Goal: Navigation & Orientation: Understand site structure

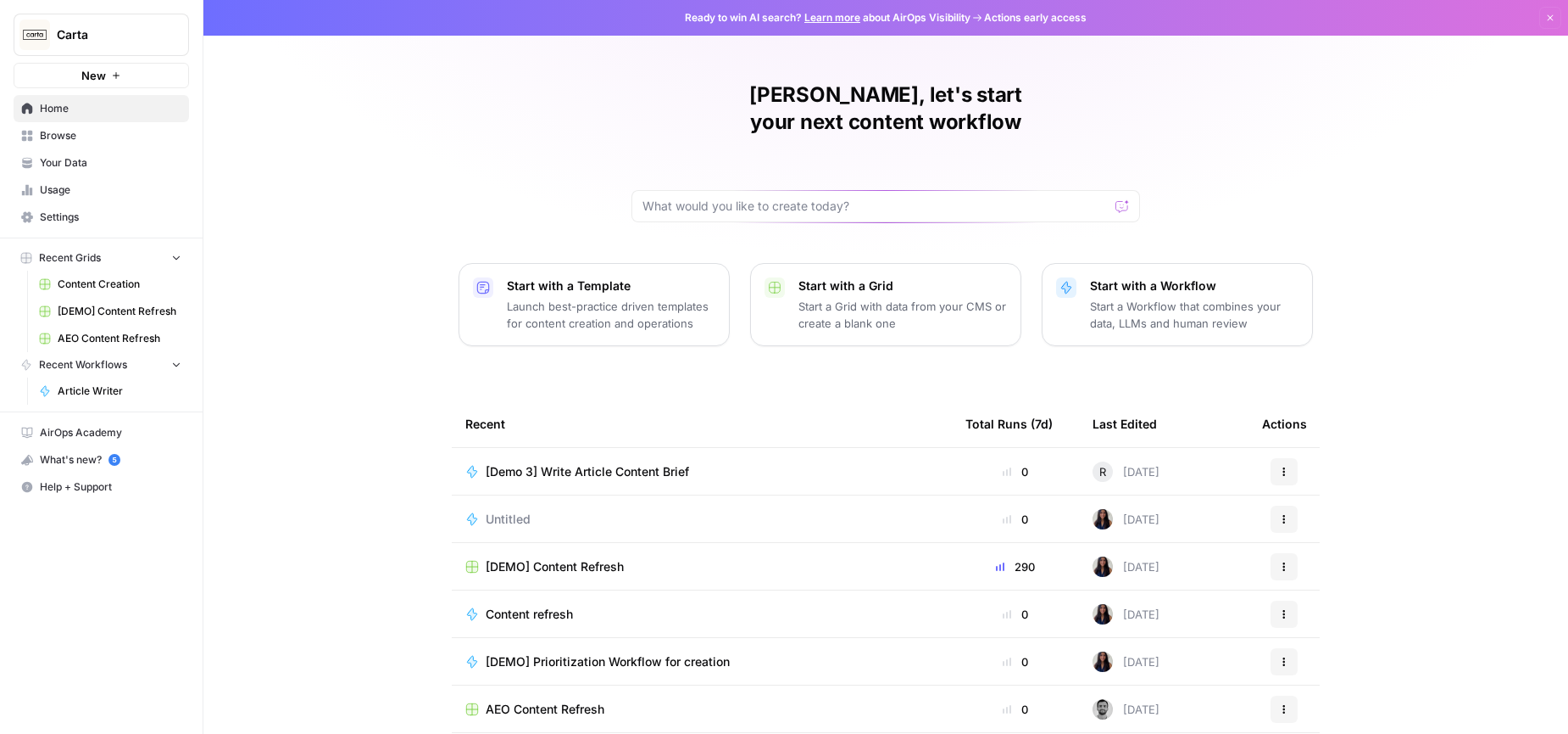
scroll to position [47, 0]
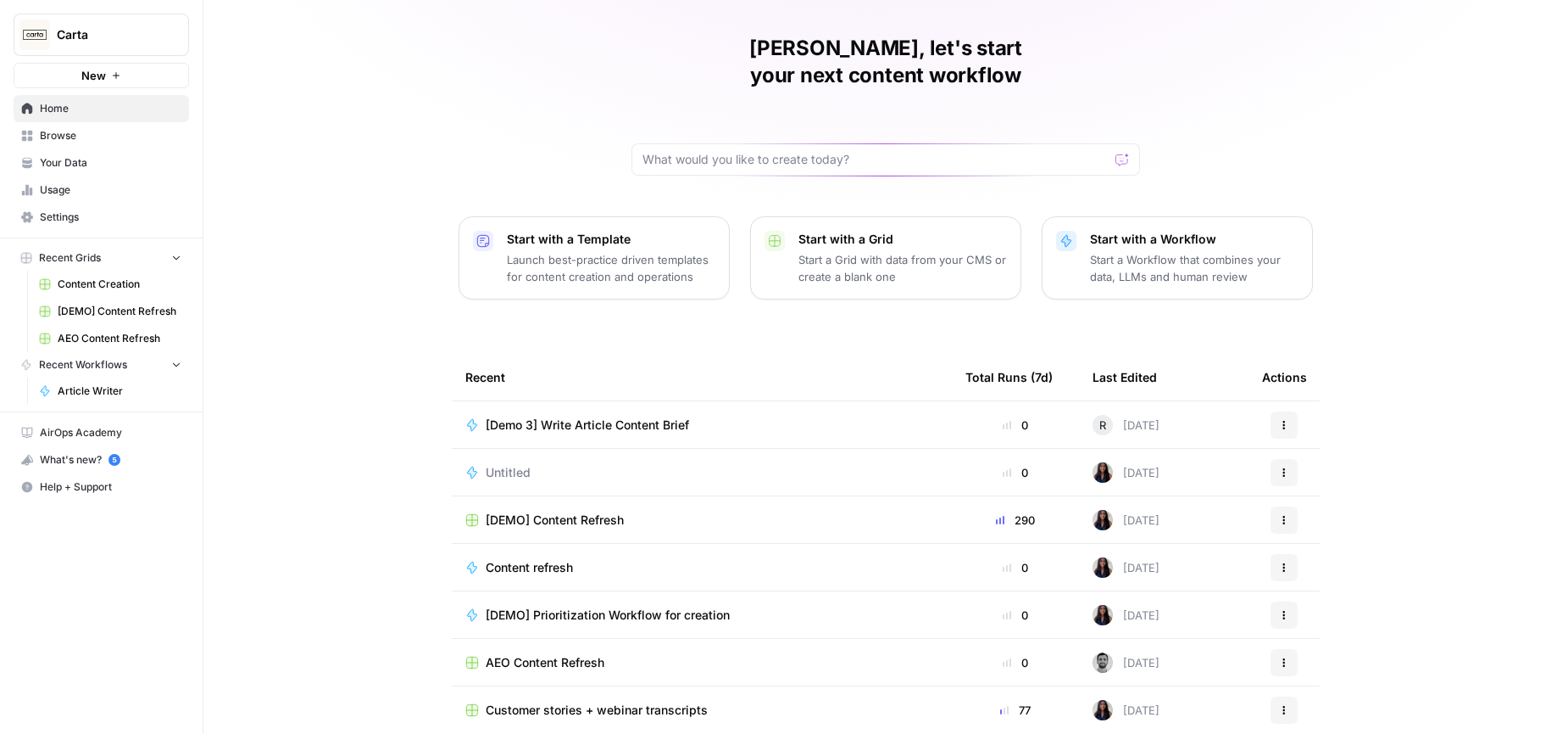
click at [72, 195] on span "Usage" at bounding box center [111, 189] width 142 height 15
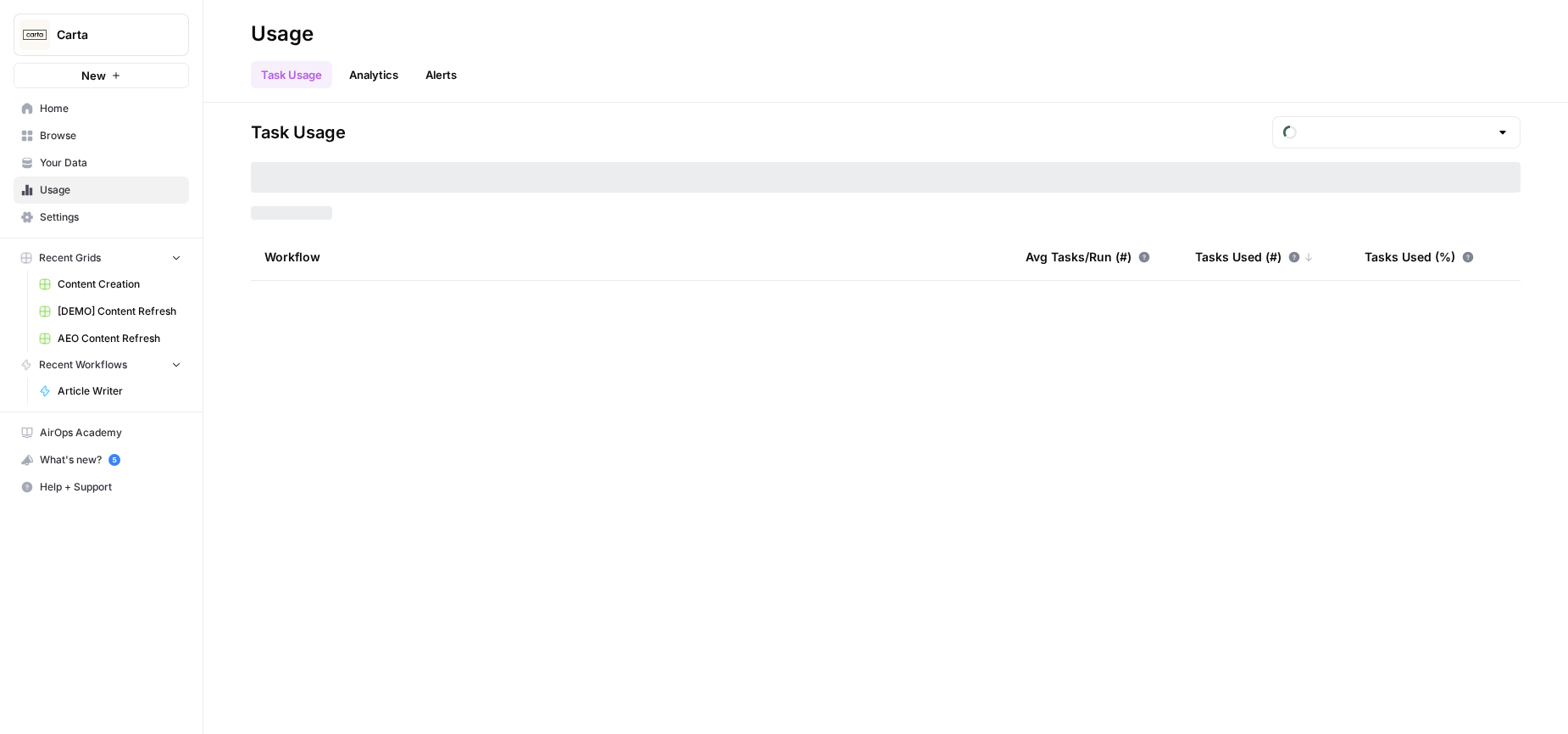
type input "August Tasks"
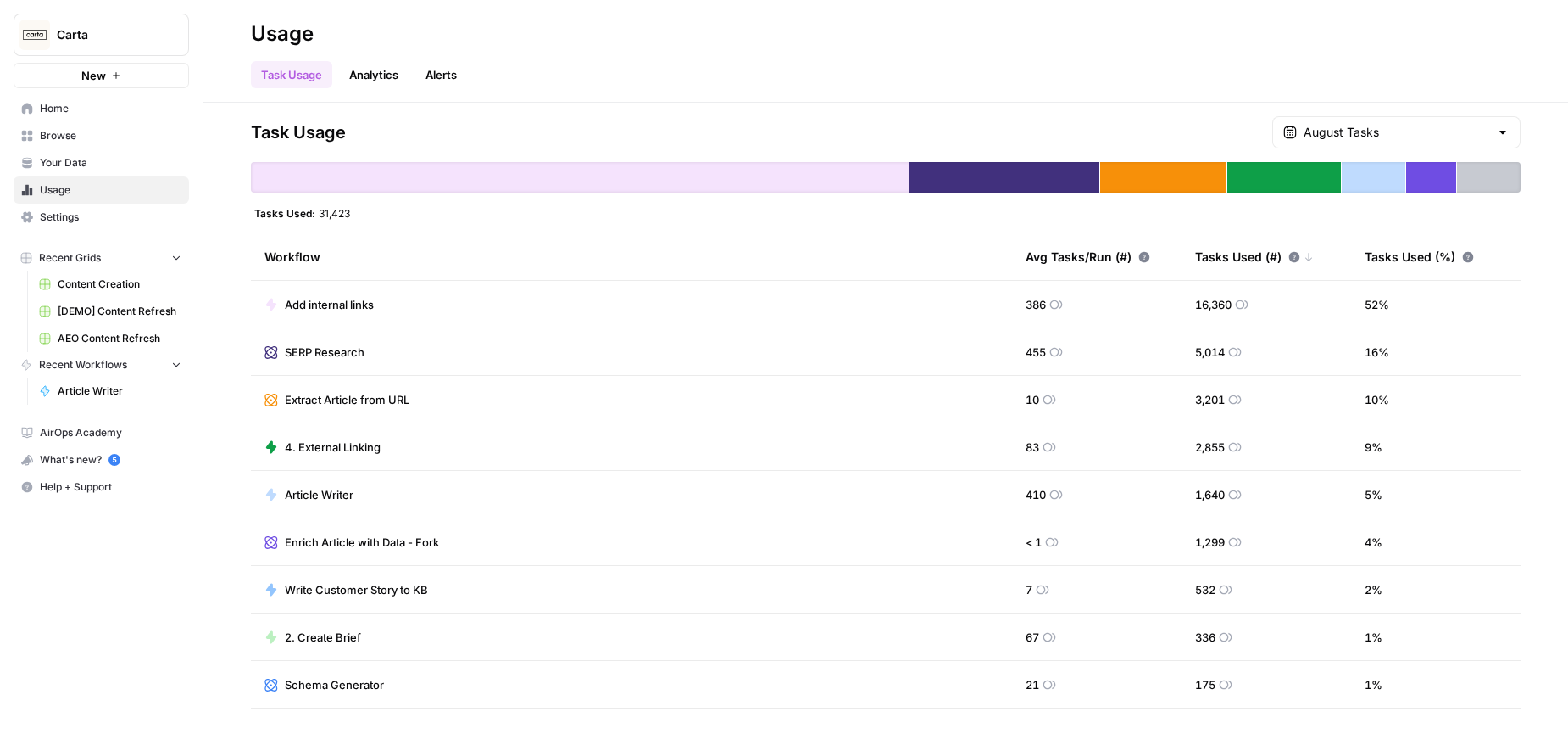
click at [692, 223] on div "Task Usage August Tasks Tasks Used: 31,423 Workflow Avg Tasks/Run (#) Tasks Use…" at bounding box center [886, 418] width 1270 height 603
click at [1413, 132] on input "text" at bounding box center [1397, 132] width 185 height 17
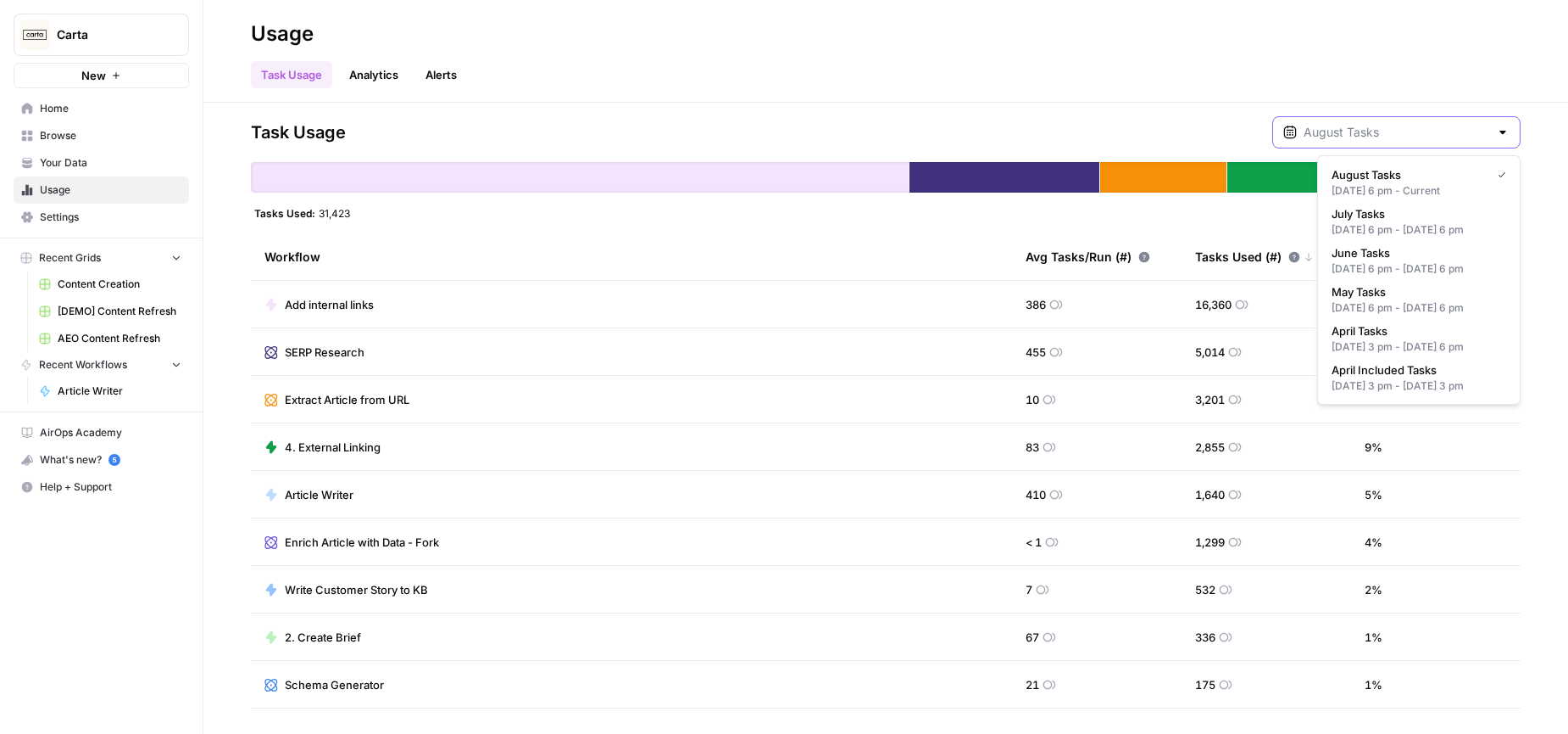
click at [1411, 132] on input "text" at bounding box center [1397, 132] width 185 height 17
type input "August Tasks"
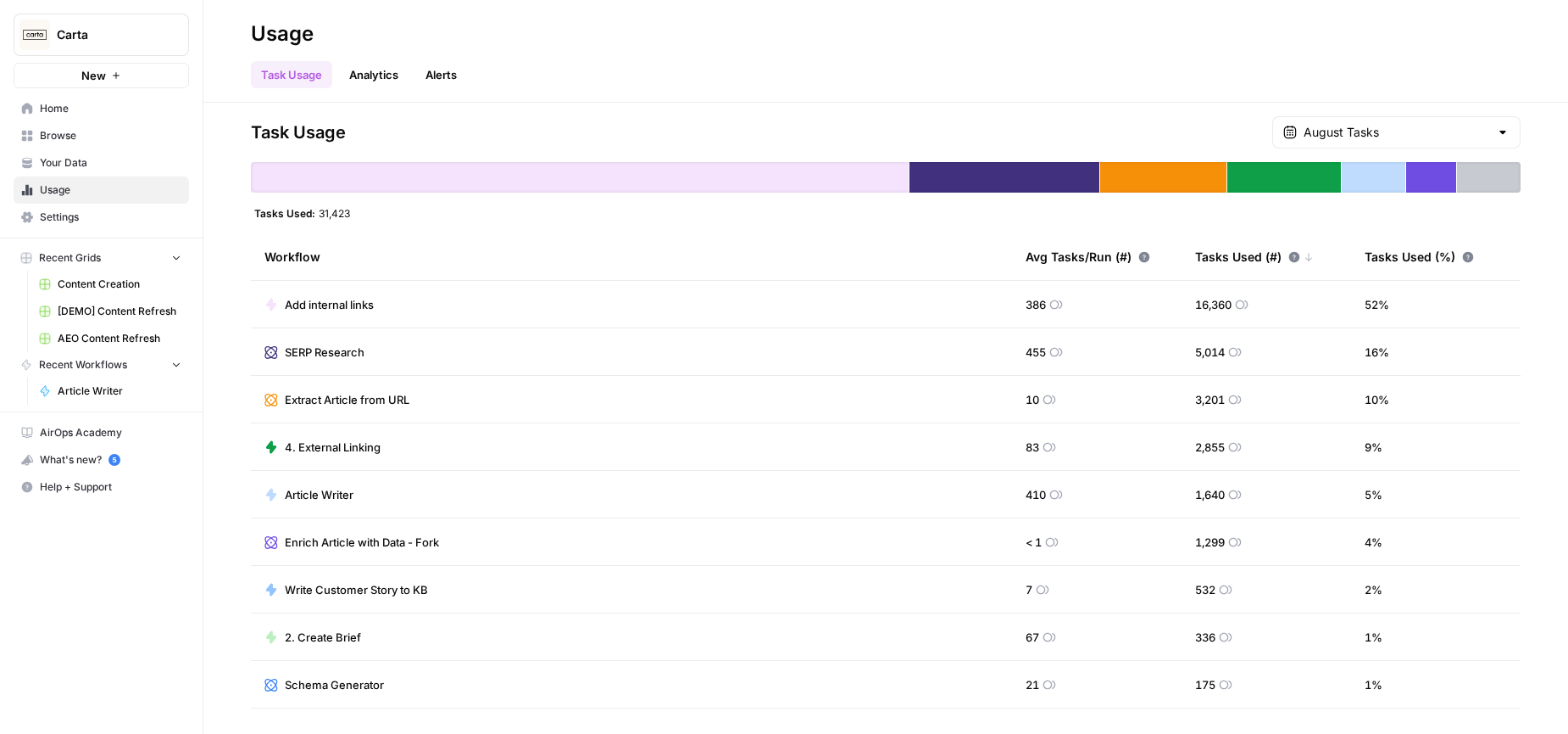
click at [1147, 111] on div "Task Usage August Tasks Tasks Used: 31,423 Workflow Avg Tasks/Run (#) Tasks Use…" at bounding box center [885, 418] width 1365 height 631
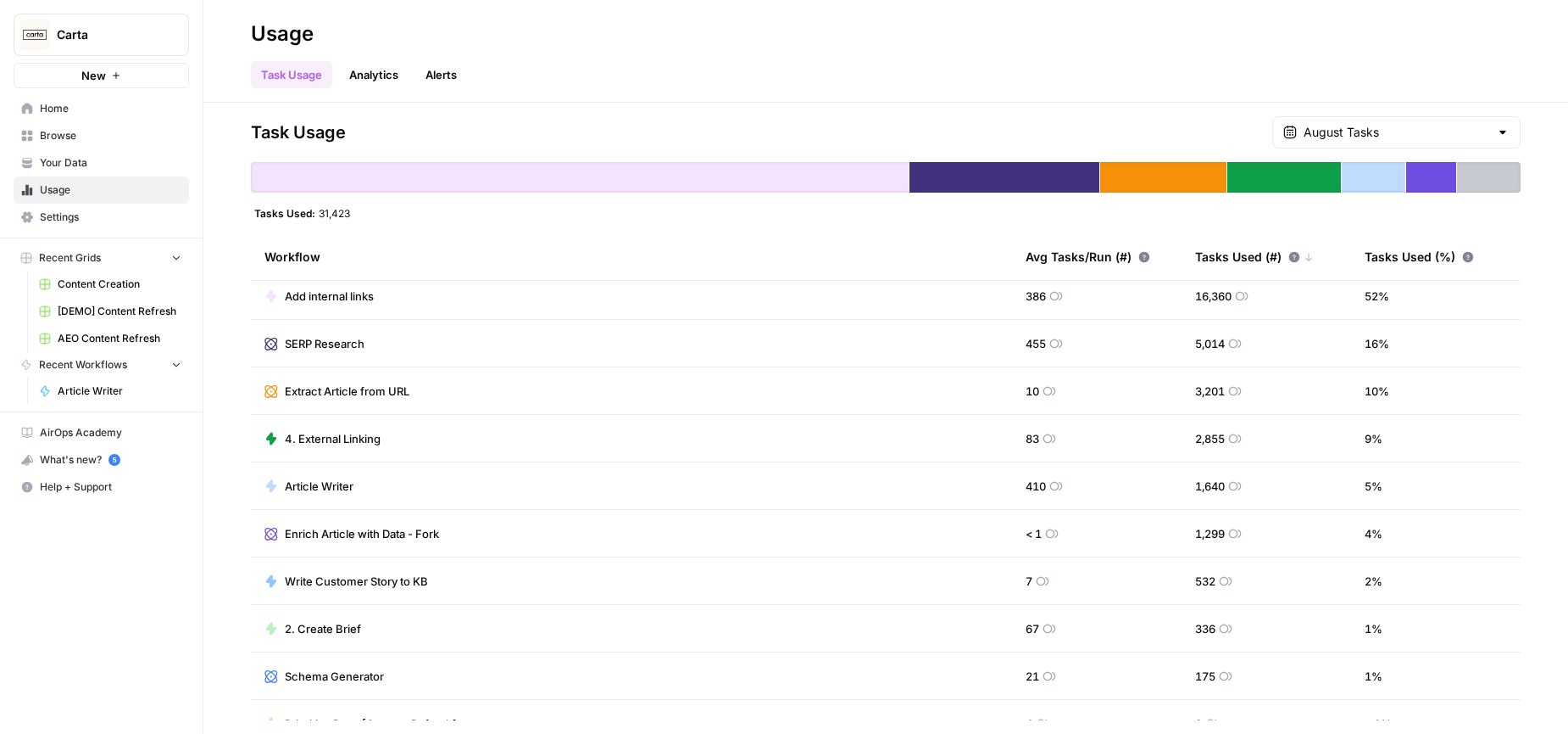
click at [375, 71] on link "Analytics" at bounding box center [374, 74] width 70 height 27
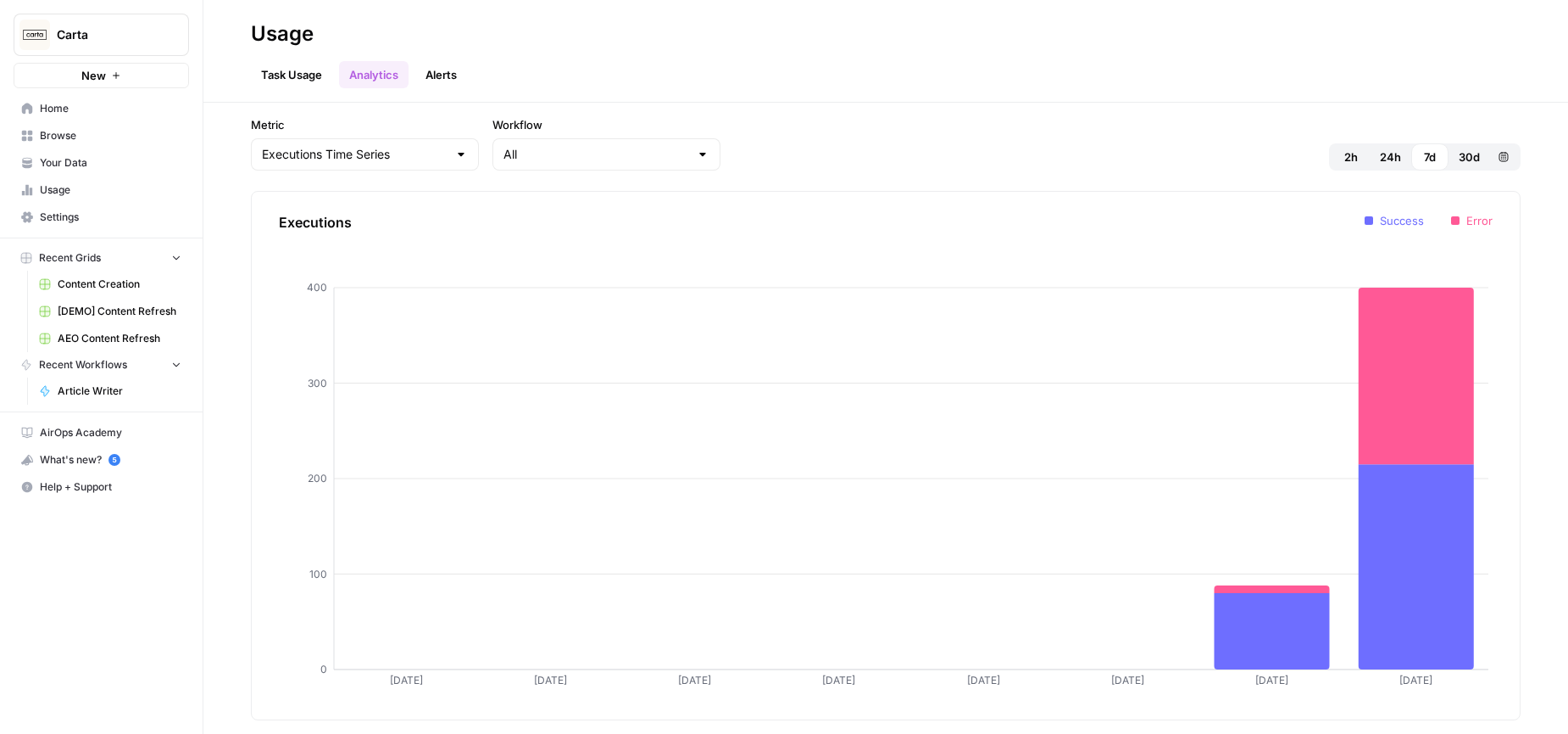
click at [290, 81] on link "Task Usage" at bounding box center [292, 74] width 82 height 27
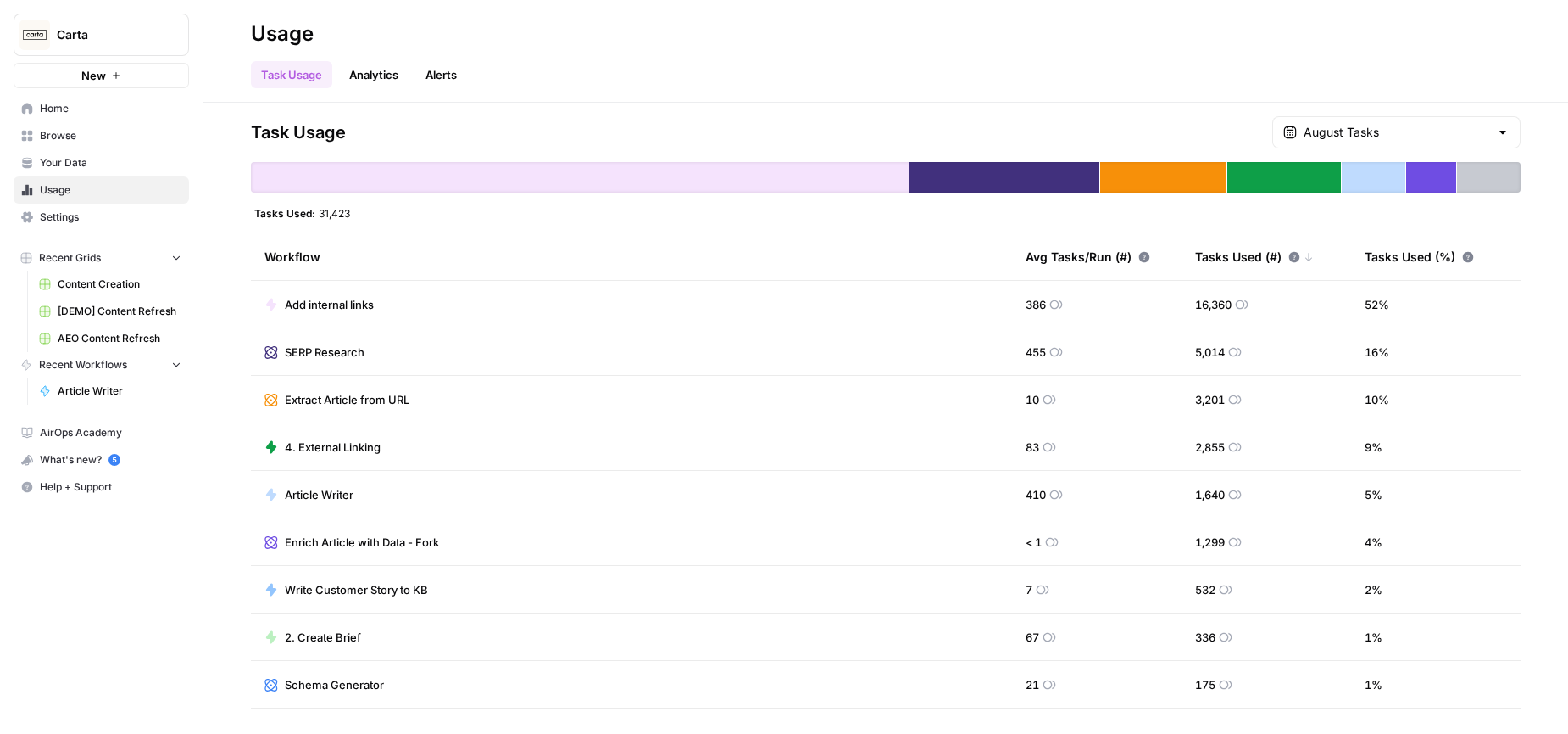
click at [71, 167] on span "Your Data" at bounding box center [111, 163] width 142 height 15
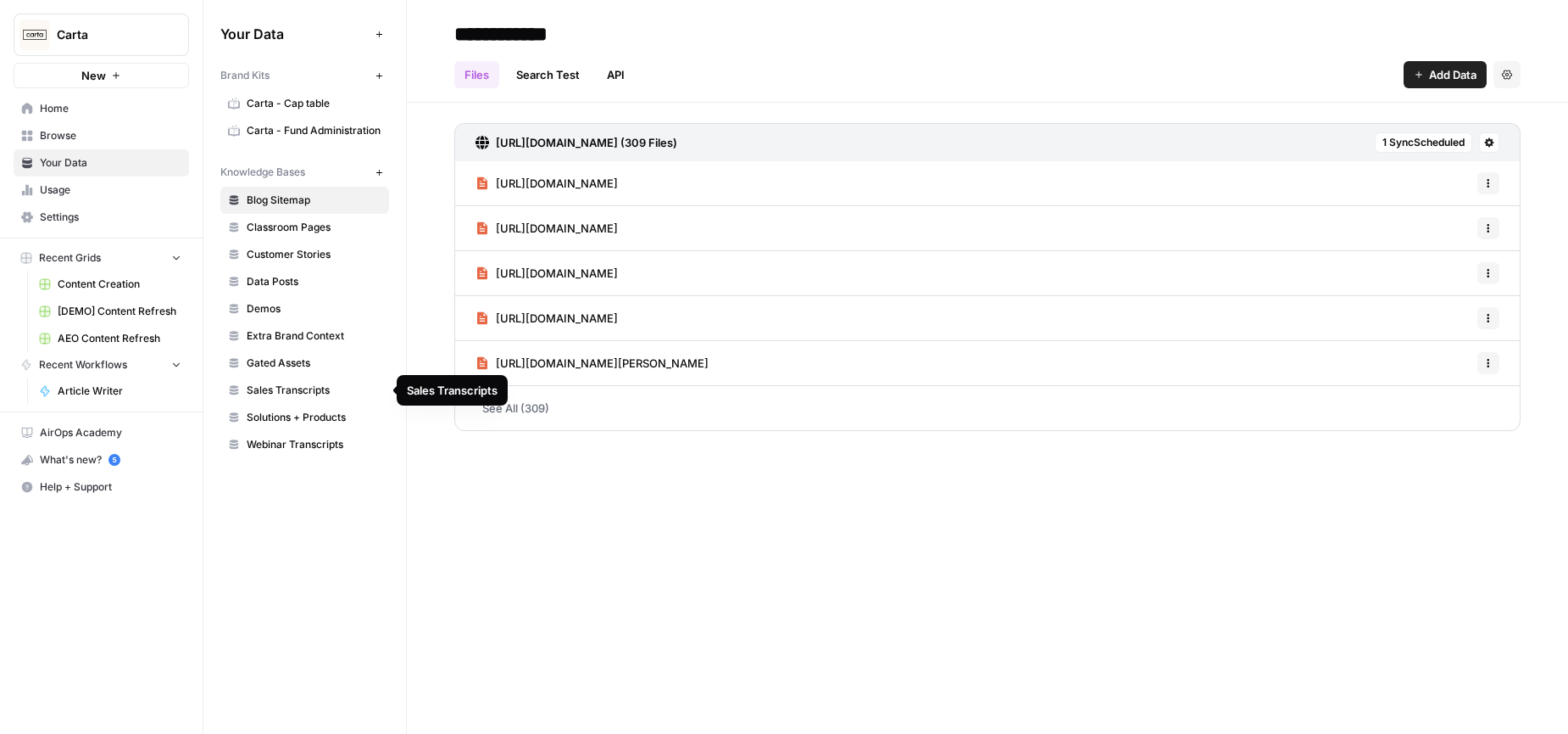
click at [280, 395] on span "Sales Transcripts" at bounding box center [313, 390] width 135 height 15
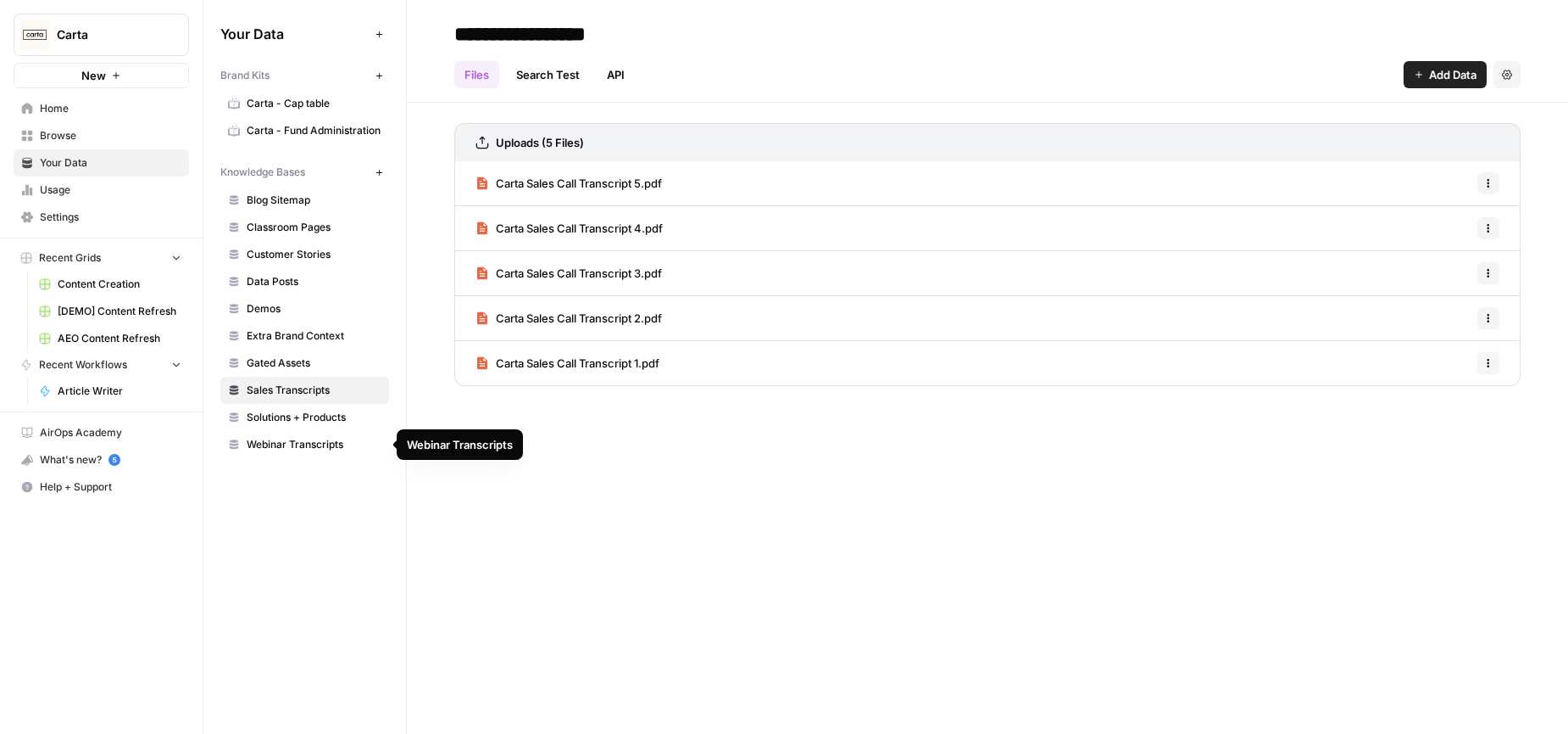
click at [290, 451] on span "Webinar Transcripts" at bounding box center [313, 444] width 135 height 15
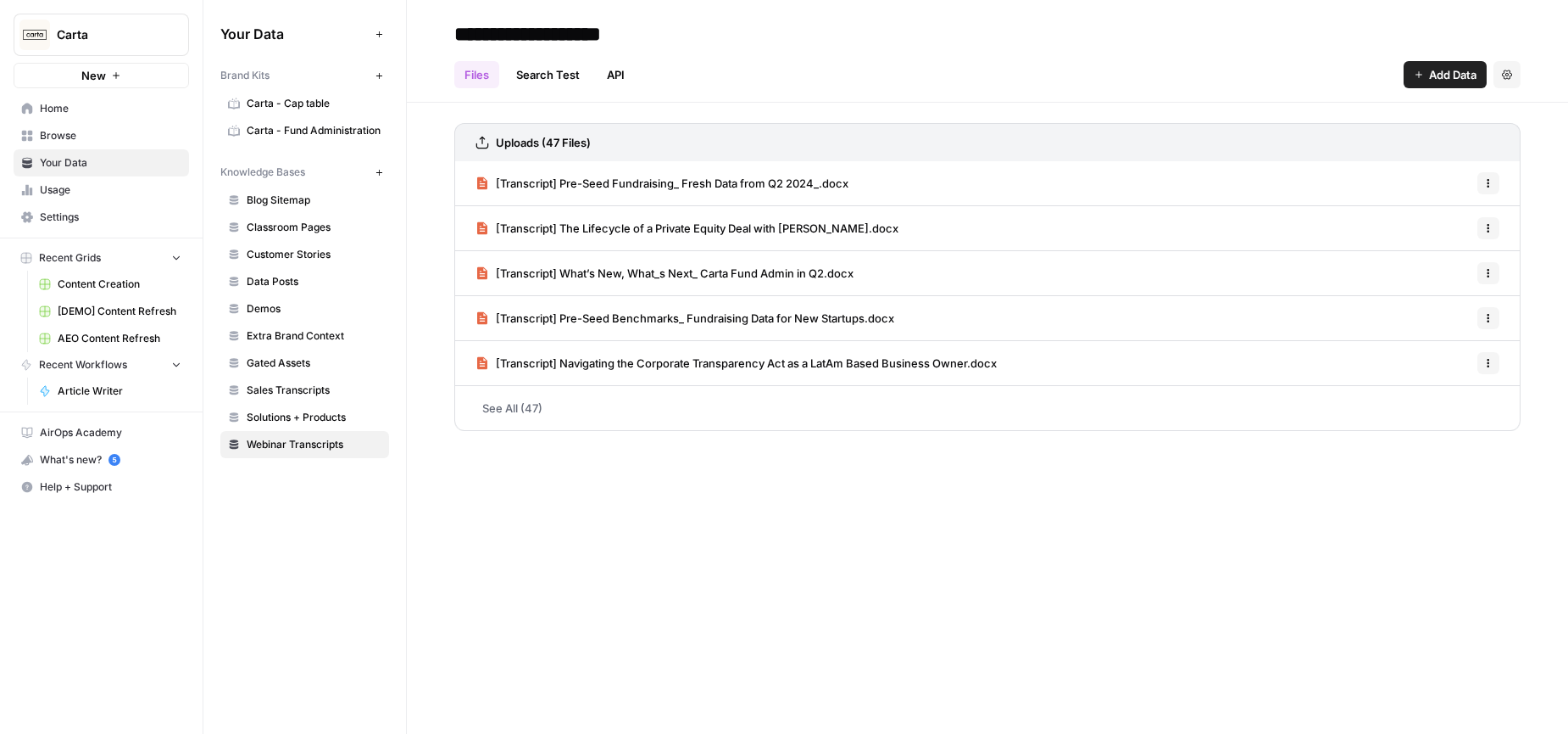
click at [57, 114] on span "Home" at bounding box center [111, 108] width 142 height 15
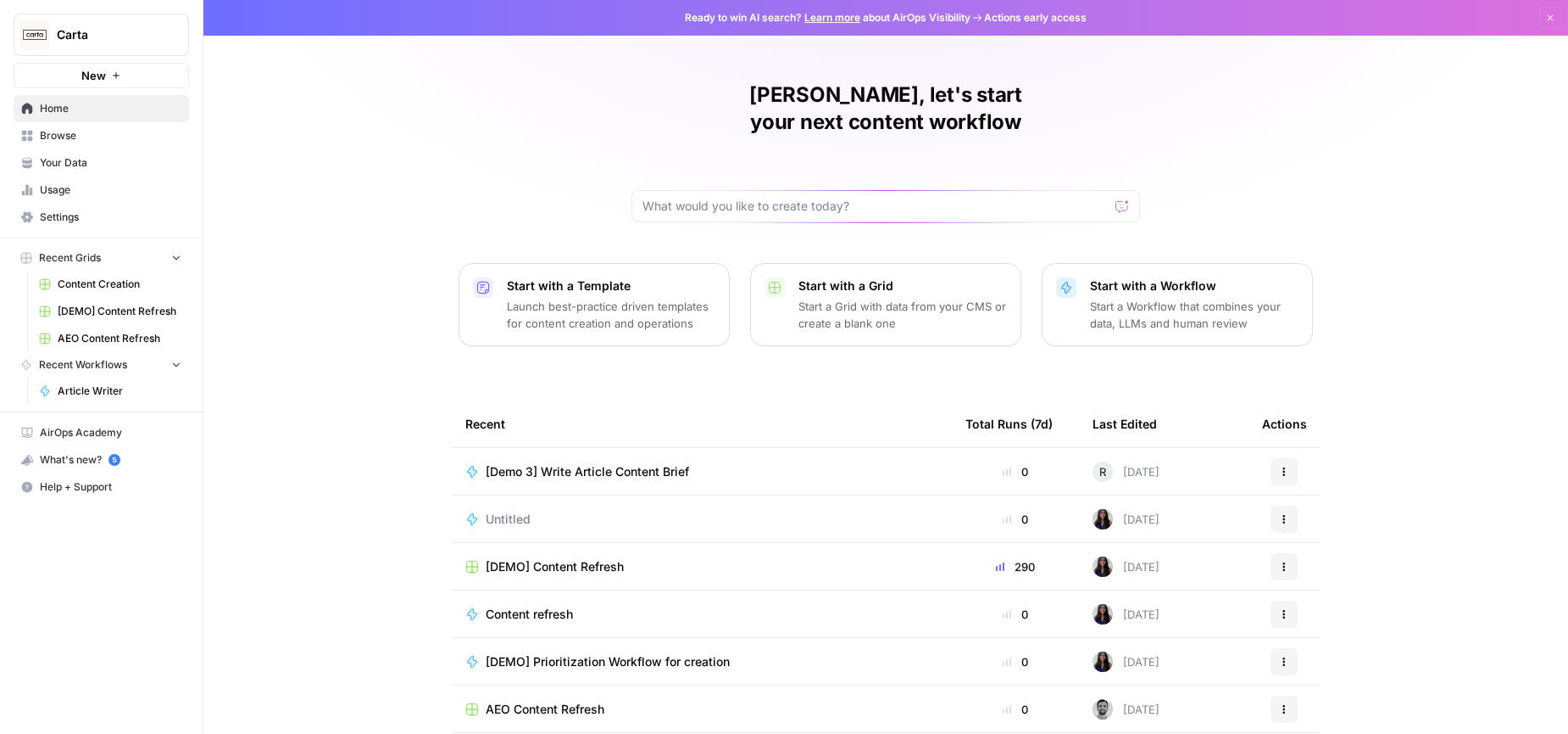
scroll to position [47, 0]
